Goal: Obtain resource: Download file/media

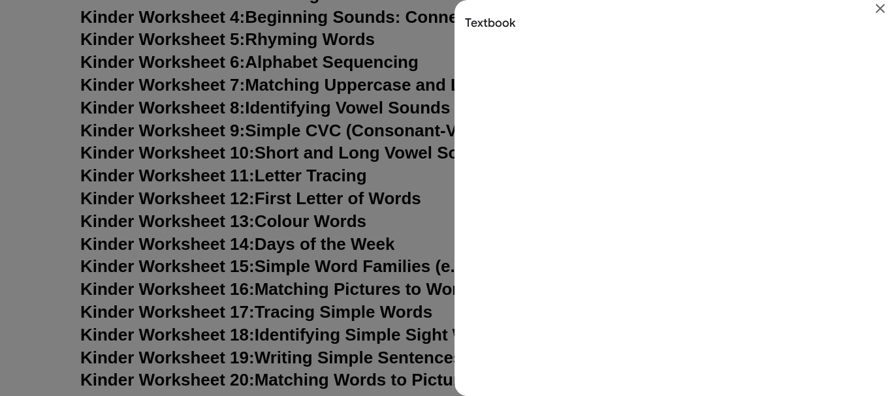
click at [881, 7] on icon "Close" at bounding box center [880, 9] width 16 height 16
click at [881, 15] on icon "Close" at bounding box center [880, 9] width 16 height 16
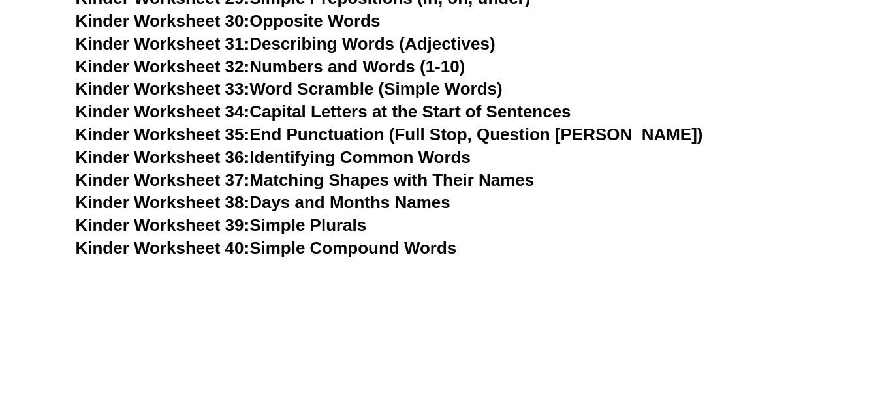
scroll to position [1175, 0]
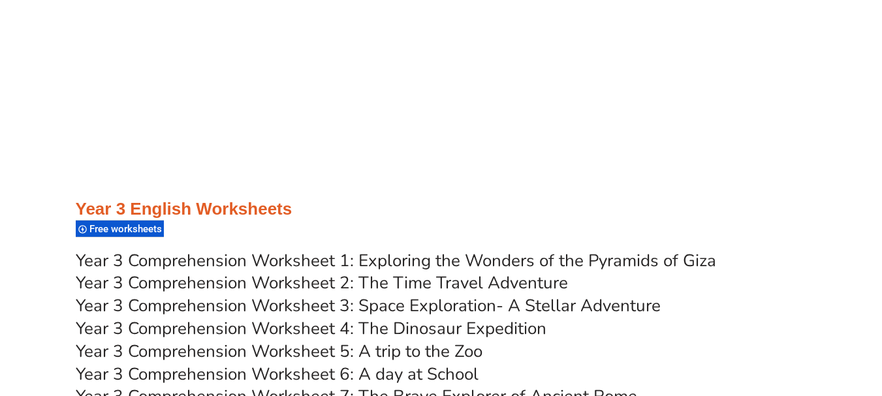
scroll to position [4438, 0]
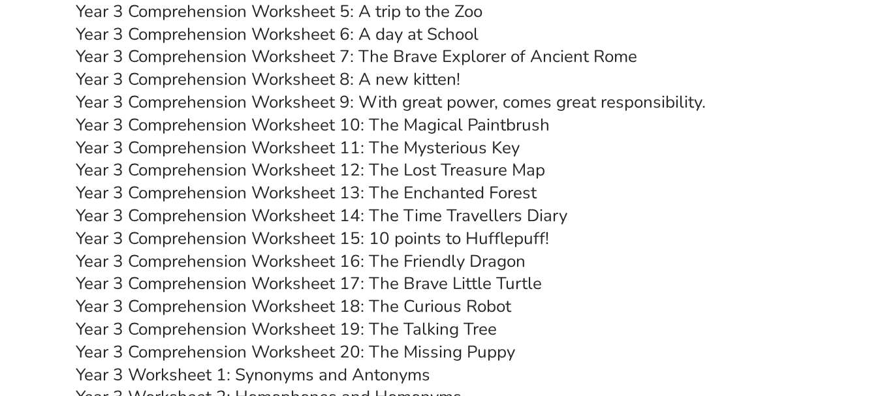
click at [456, 210] on link "Year 3 Comprehension Worksheet 14: The Time Travellers Diary" at bounding box center [321, 215] width 491 height 23
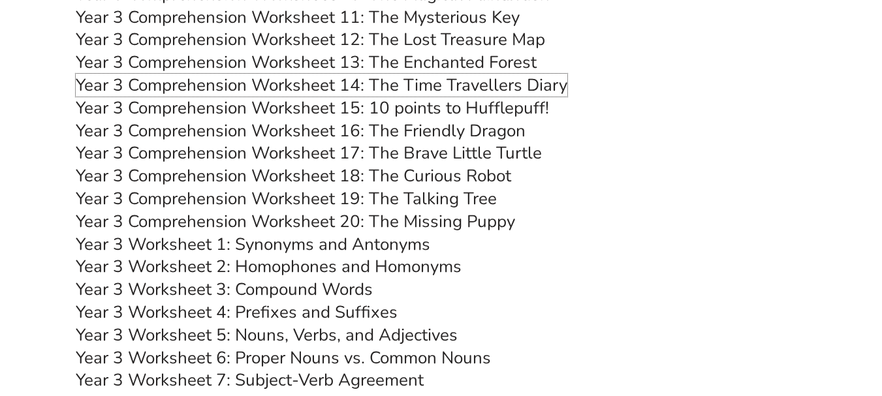
scroll to position [4503, 0]
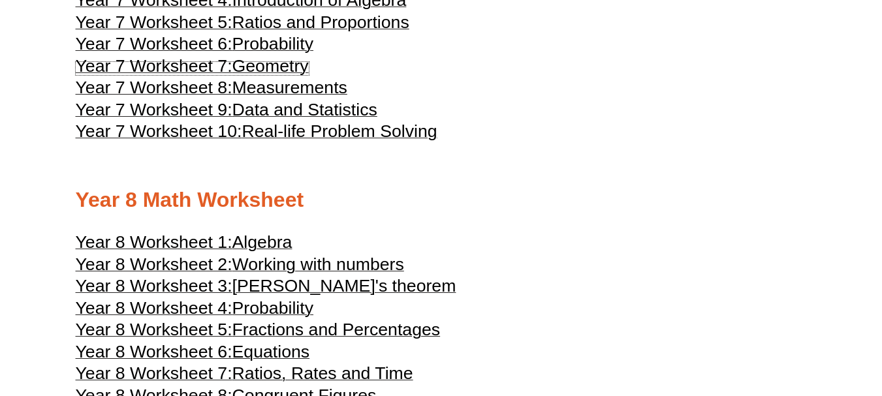
scroll to position [3258, 0]
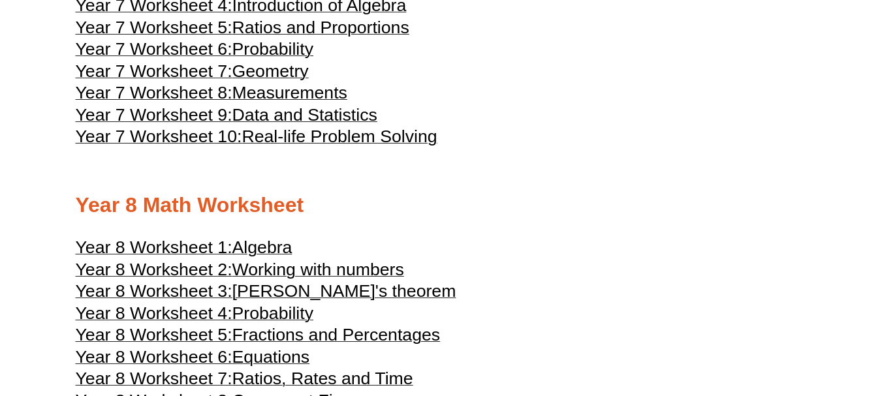
click at [271, 78] on span "Geometry" at bounding box center [270, 71] width 76 height 20
click at [264, 247] on span "Algebra" at bounding box center [262, 248] width 60 height 20
